Goal: Check status: Check status

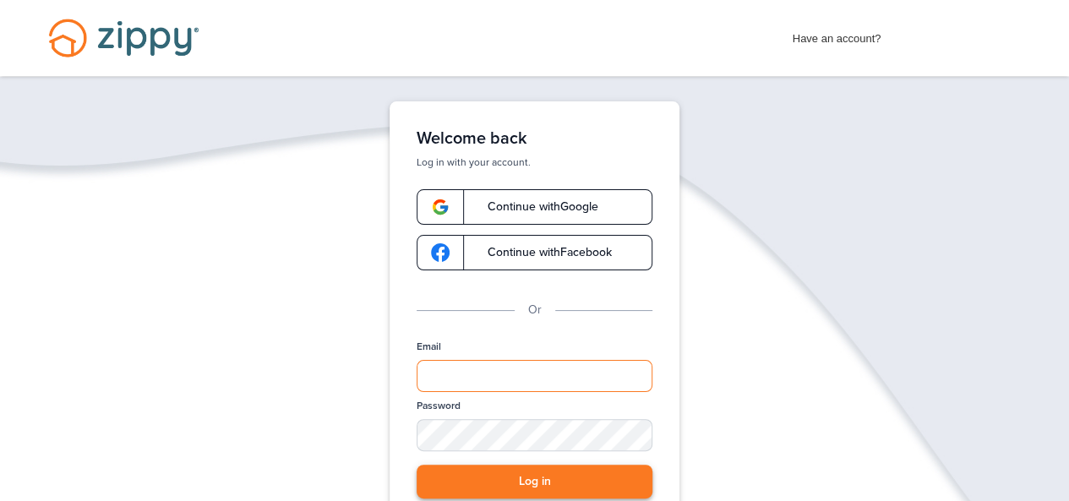
type input "**********"
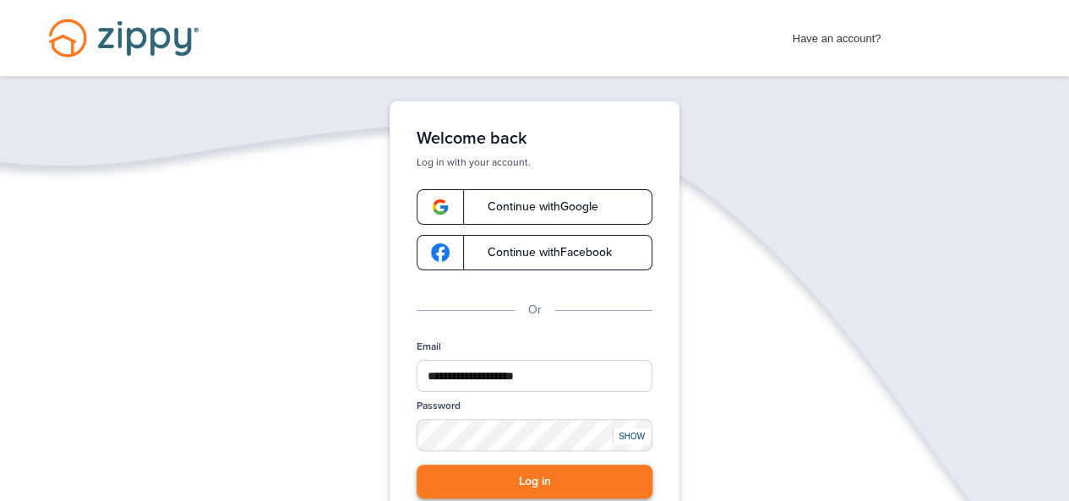
click at [530, 481] on button "Log in" at bounding box center [535, 482] width 236 height 35
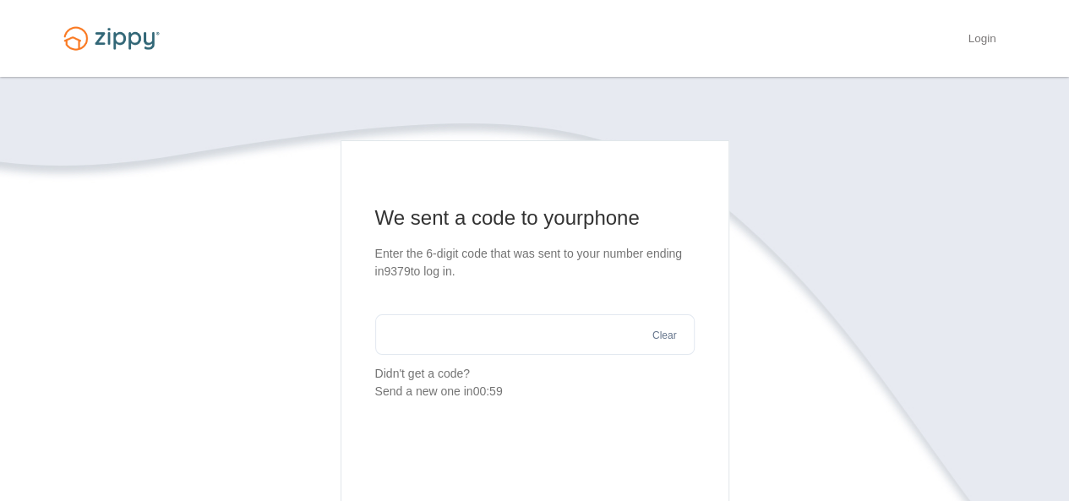
click at [544, 342] on input "text" at bounding box center [534, 334] width 319 height 41
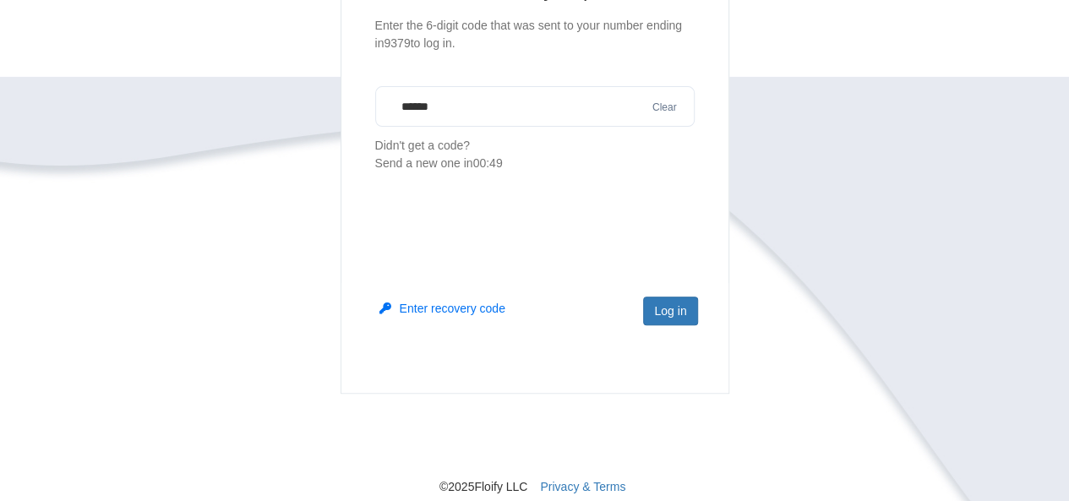
scroll to position [238, 0]
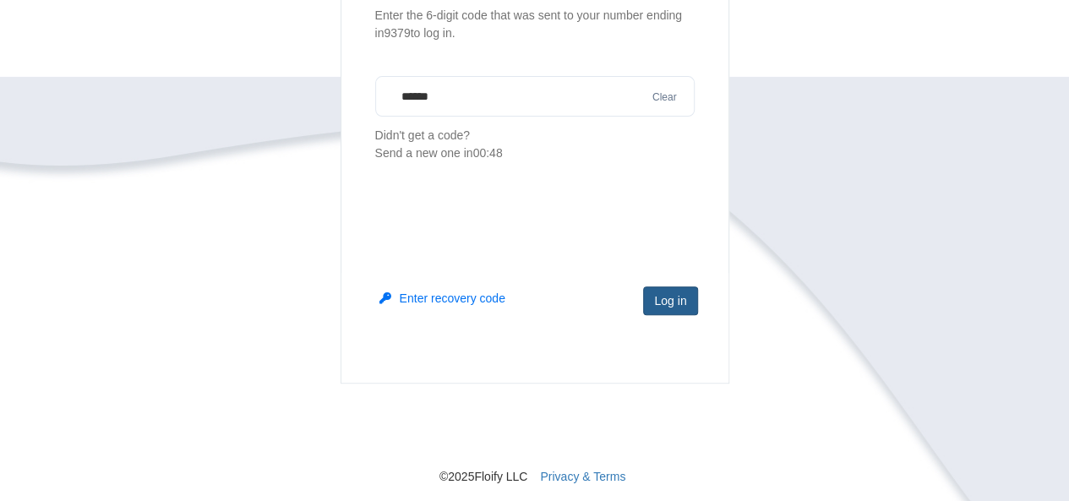
type input "******"
click at [690, 298] on button "Log in" at bounding box center [670, 301] width 54 height 29
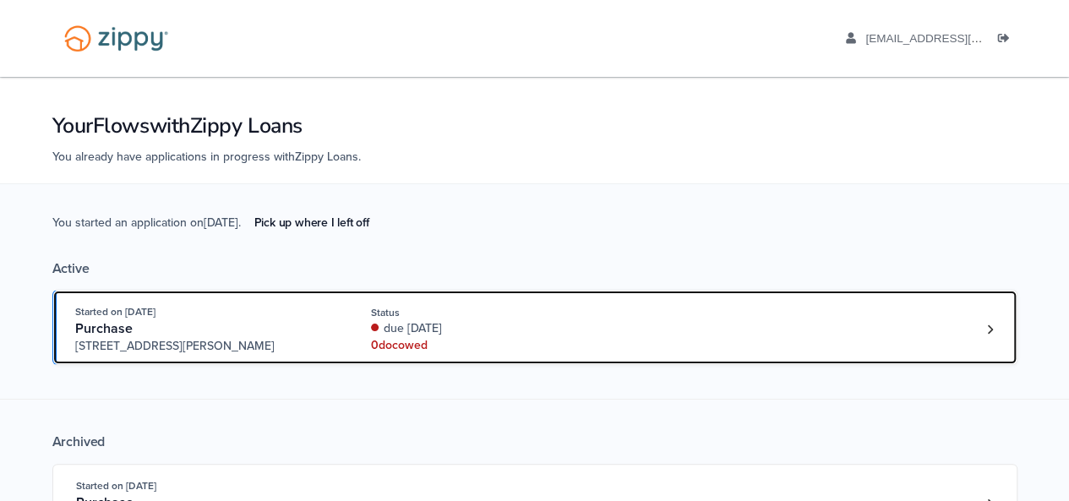
click at [681, 339] on div "Started on [DATE] Purchase [STREET_ADDRESS][PERSON_NAME] Status due [DATE] 0 do…" at bounding box center [526, 329] width 903 height 52
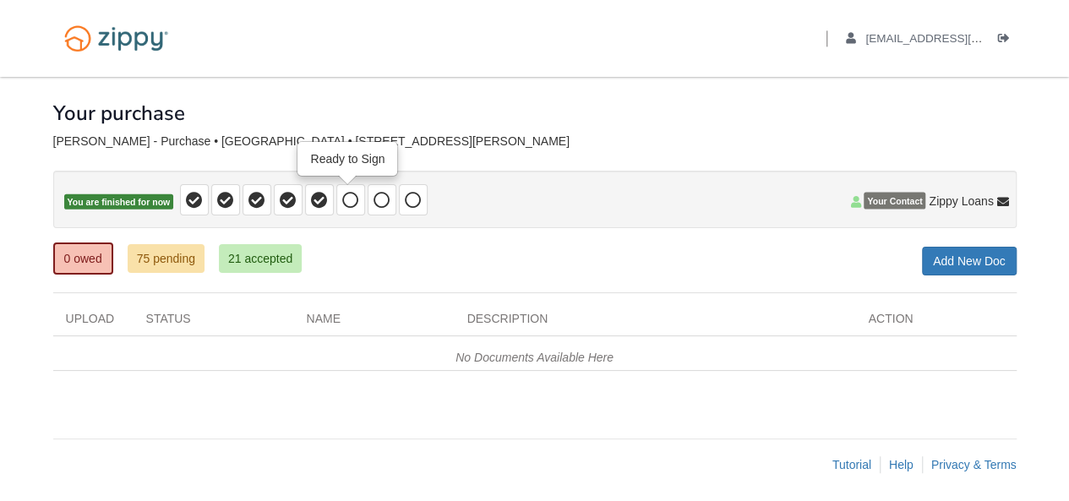
click at [350, 201] on icon at bounding box center [350, 200] width 17 height 17
click at [385, 202] on icon at bounding box center [382, 200] width 17 height 17
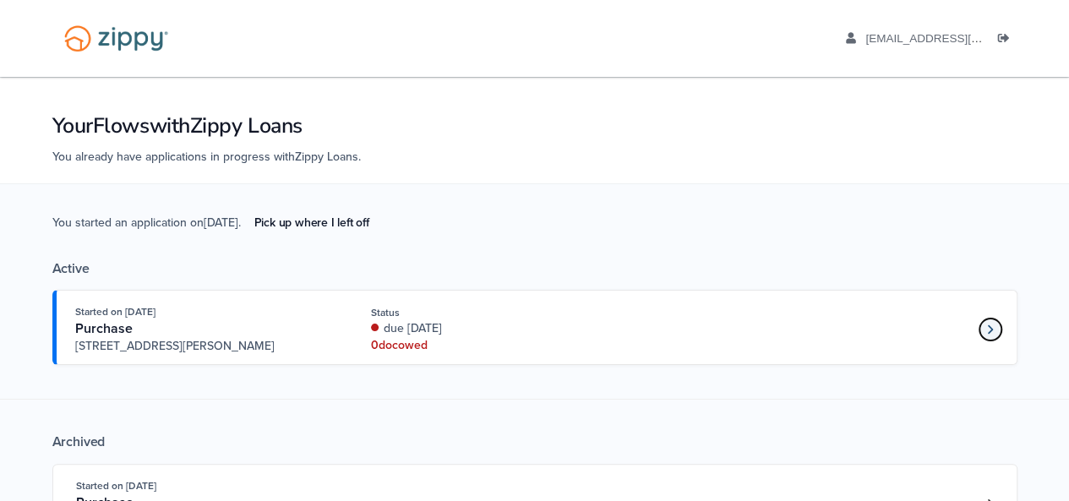
click at [982, 327] on link "Loan number 4228033" at bounding box center [990, 329] width 25 height 25
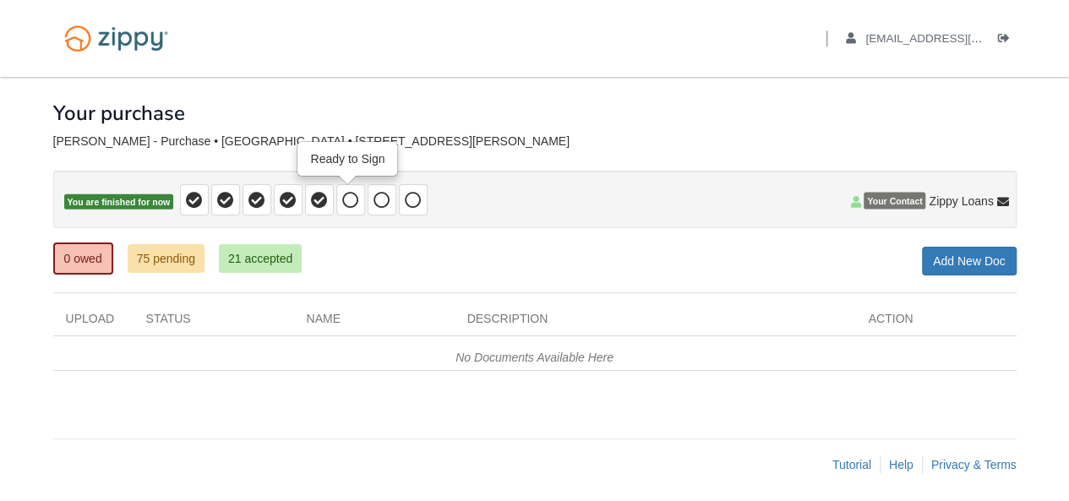
click at [344, 200] on icon at bounding box center [350, 200] width 17 height 17
click at [391, 192] on span at bounding box center [382, 199] width 29 height 31
click at [418, 199] on span at bounding box center [413, 199] width 29 height 31
click at [544, 114] on div "Your purchase" at bounding box center [535, 100] width 964 height 47
